Goal: Task Accomplishment & Management: Use online tool/utility

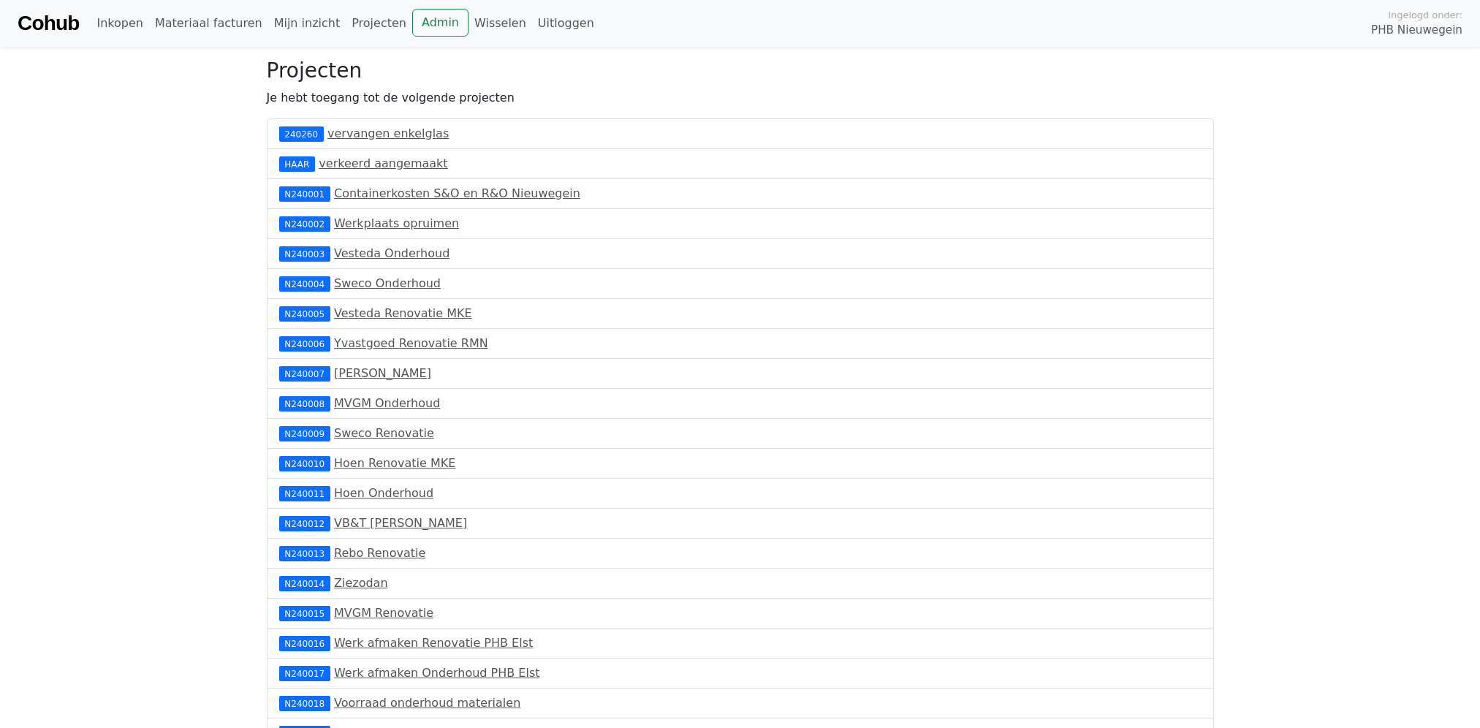
click at [42, 23] on link "Cohub" at bounding box center [48, 23] width 61 height 35
click at [45, 19] on link "Cohub" at bounding box center [48, 23] width 61 height 35
click at [412, 24] on link "Admin" at bounding box center [440, 23] width 56 height 28
click at [468, 21] on link "Wisselen" at bounding box center [500, 23] width 64 height 29
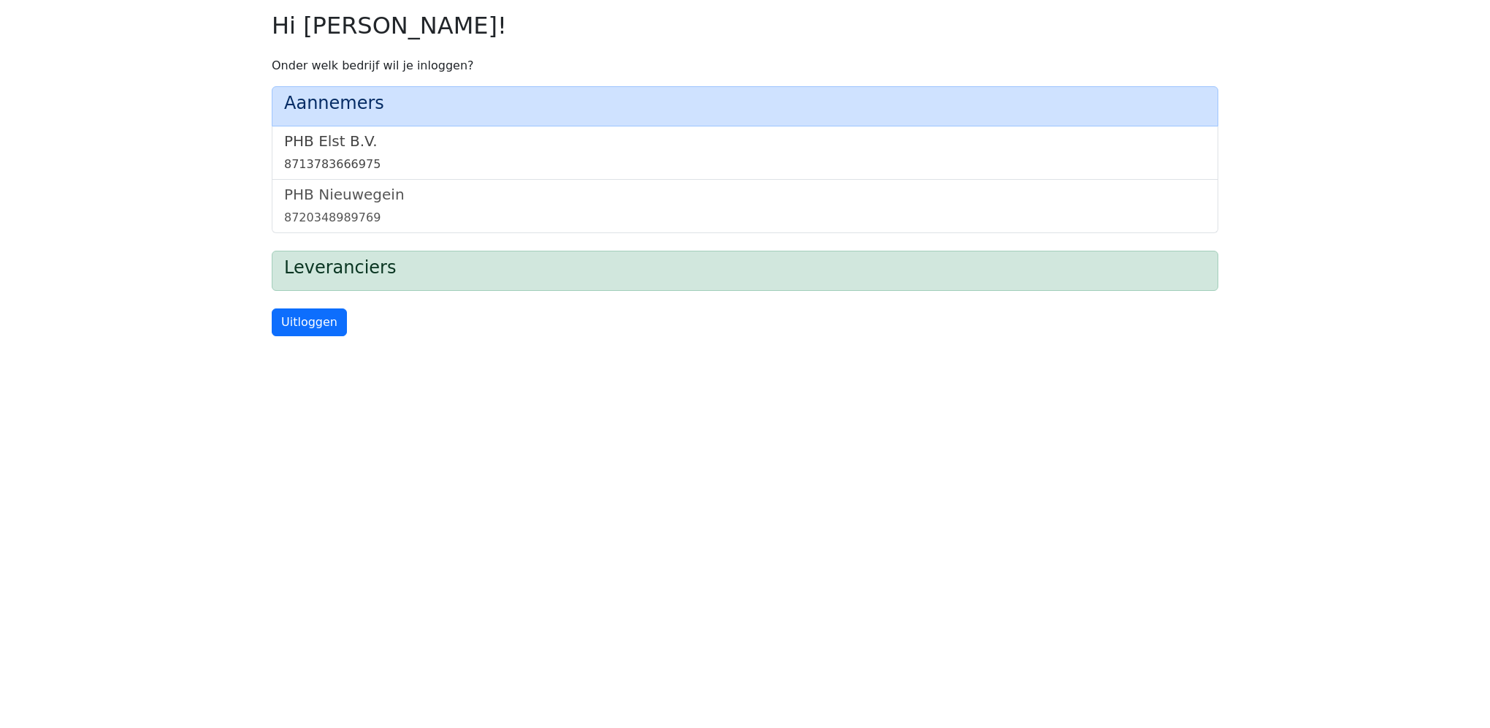
click at [325, 145] on h5 "PHB Elst B.V." at bounding box center [745, 141] width 922 height 18
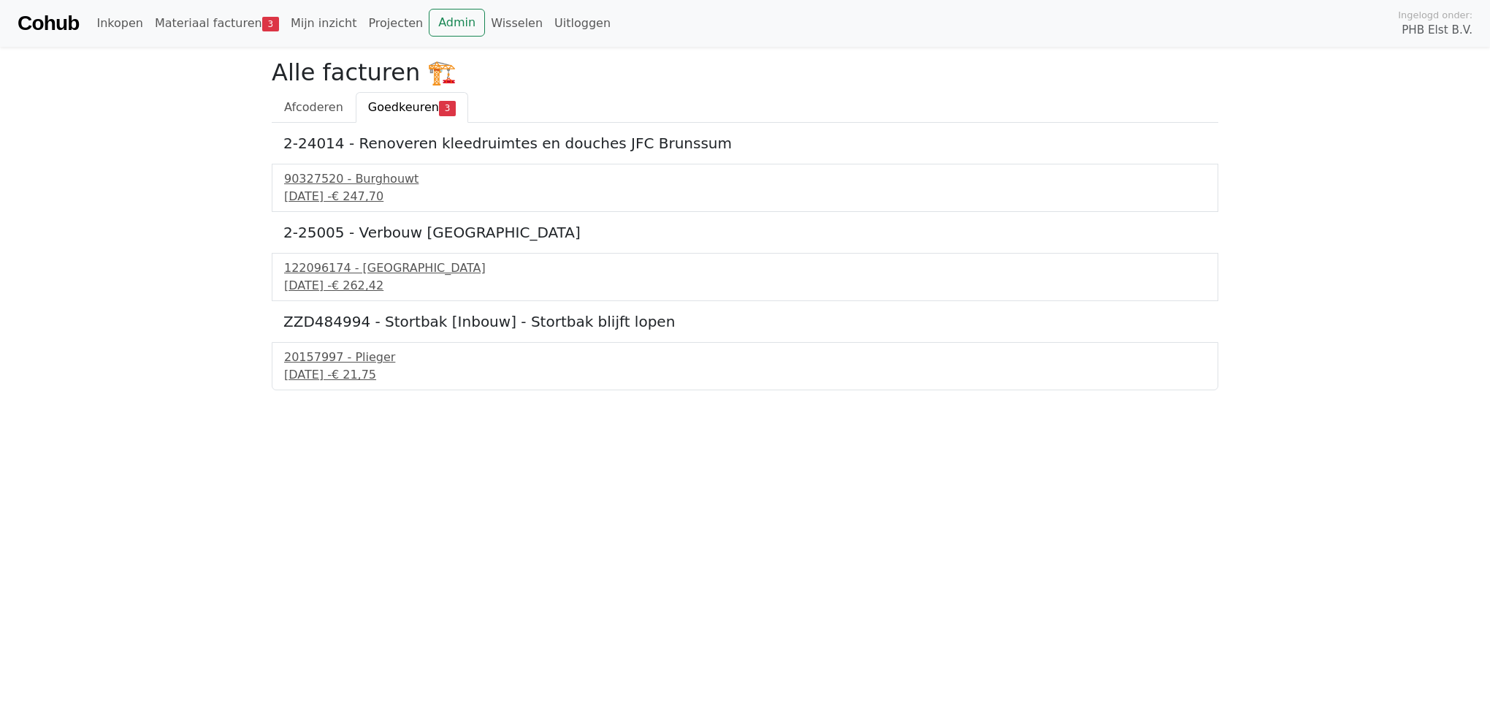
click at [325, 148] on h5 "2-24014 - Renoveren kleedruimtes en douches JFC Brunssum" at bounding box center [745, 143] width 924 height 18
click at [319, 359] on div "20157997 - Plieger" at bounding box center [745, 358] width 922 height 18
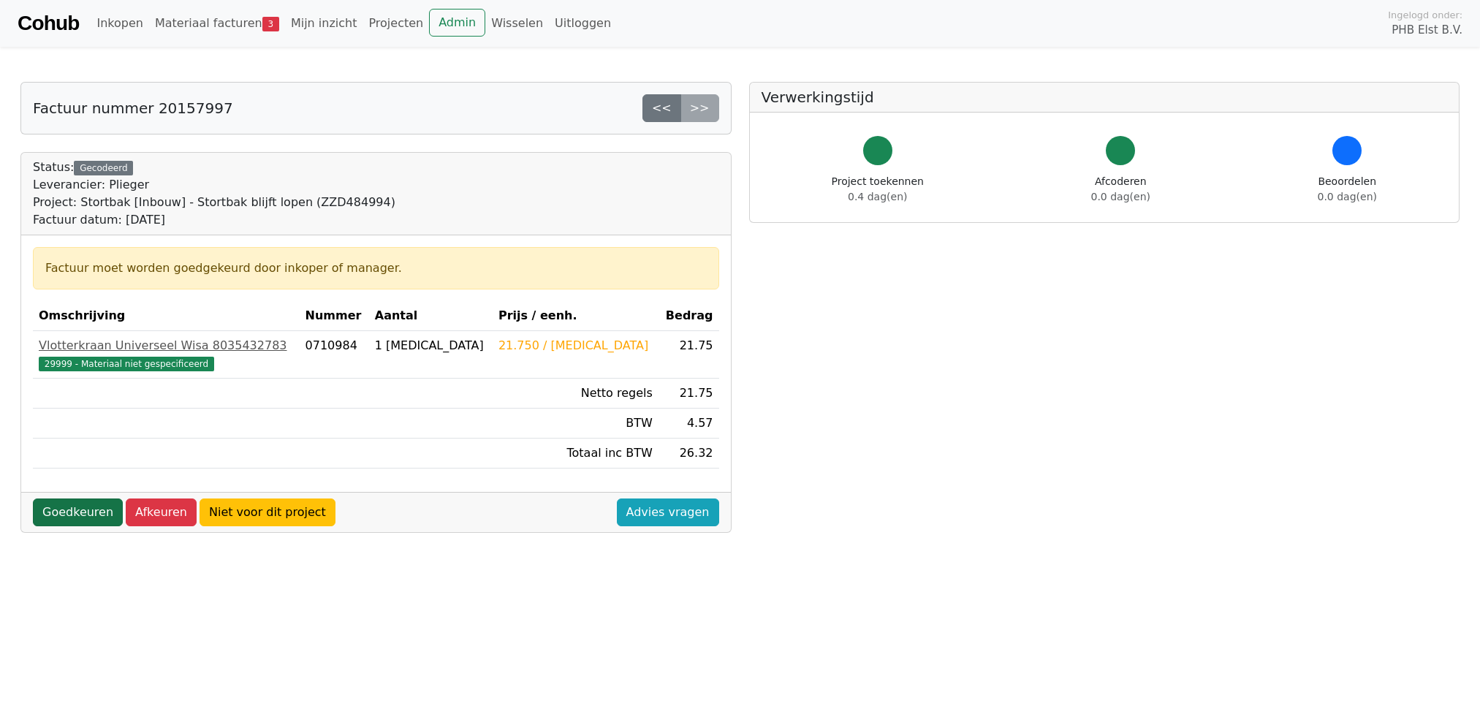
drag, startPoint x: 58, startPoint y: 514, endPoint x: 63, endPoint y: 508, distance: 7.9
click at [59, 514] on link "Goedkeuren" at bounding box center [78, 512] width 90 height 28
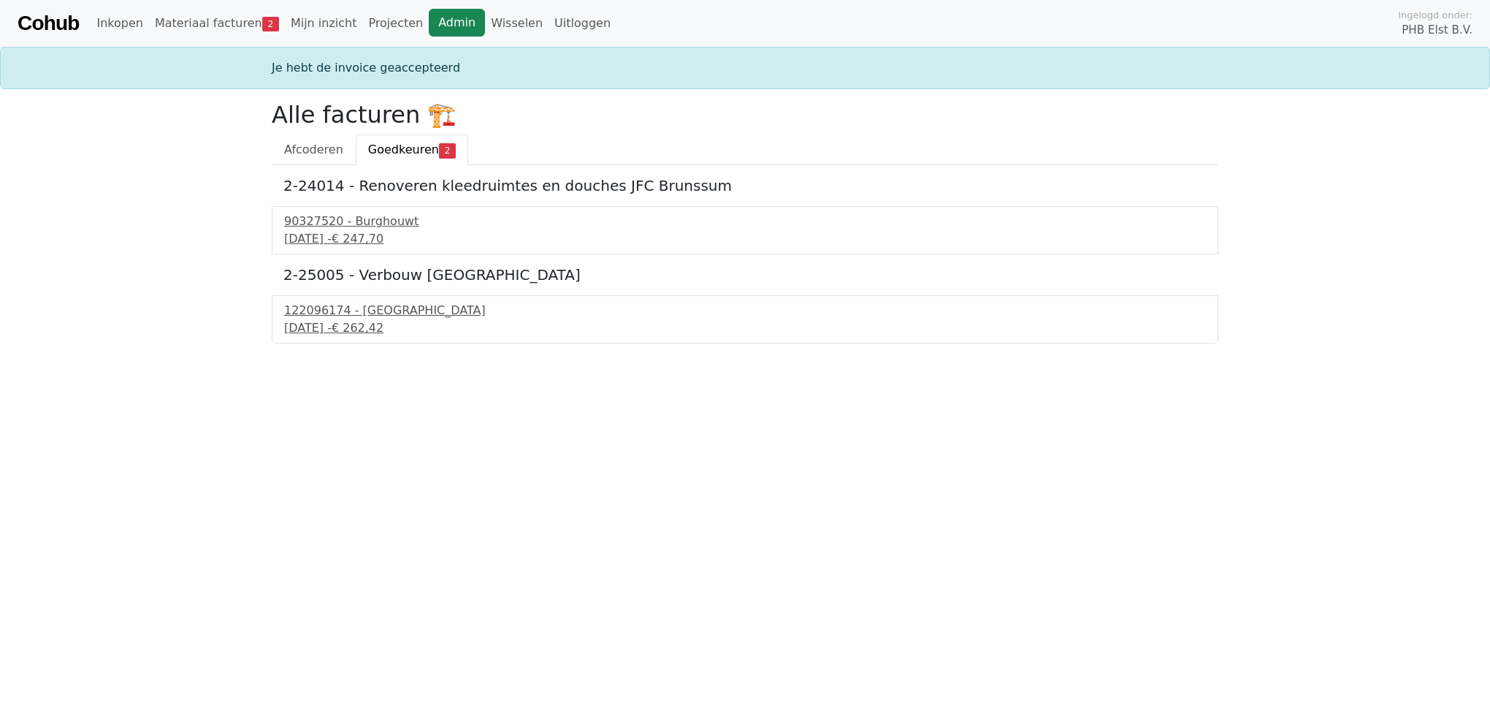
click at [429, 31] on link "Admin" at bounding box center [457, 23] width 56 height 28
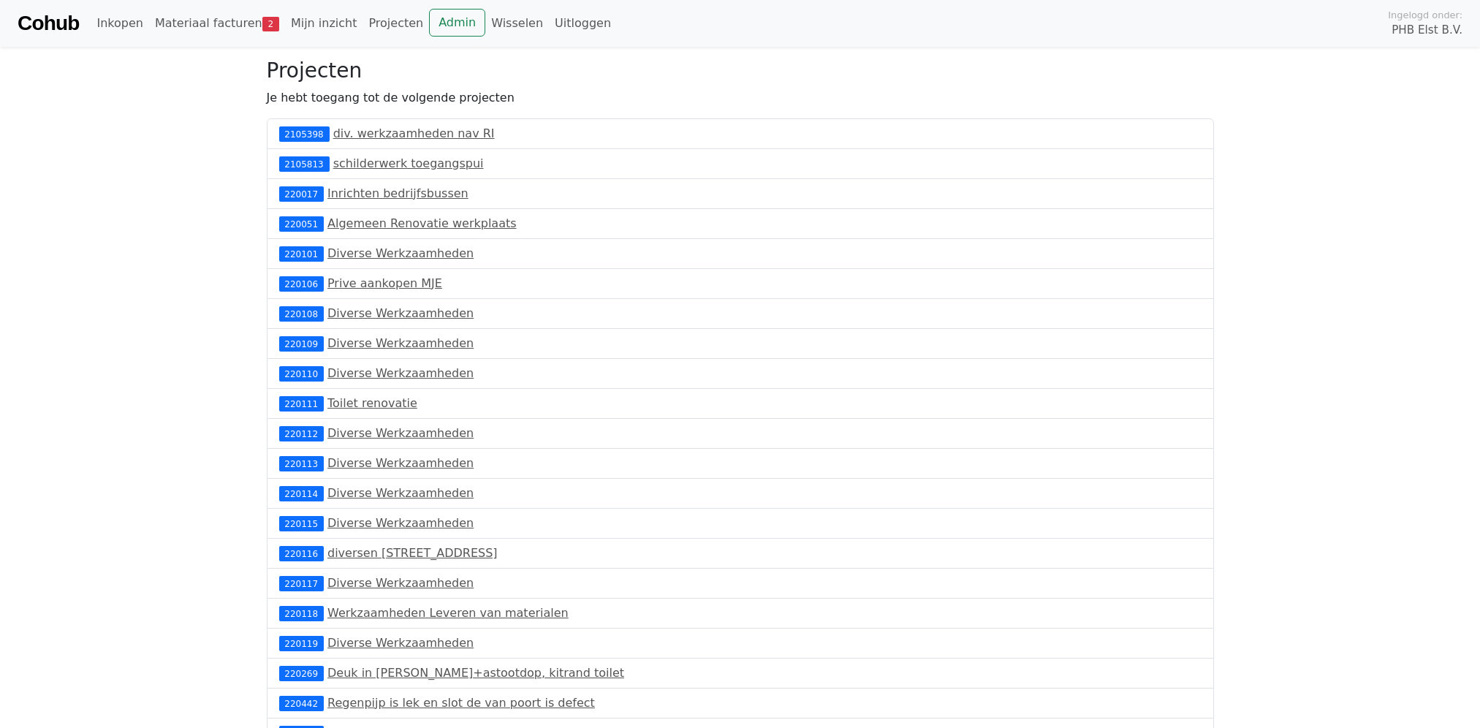
click at [54, 15] on link "Cohub" at bounding box center [48, 23] width 61 height 35
